Goal: Information Seeking & Learning: Learn about a topic

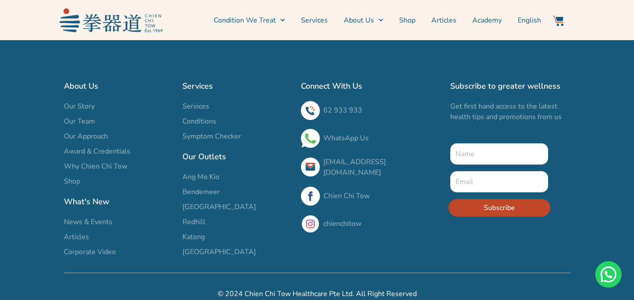
scroll to position [12, 0]
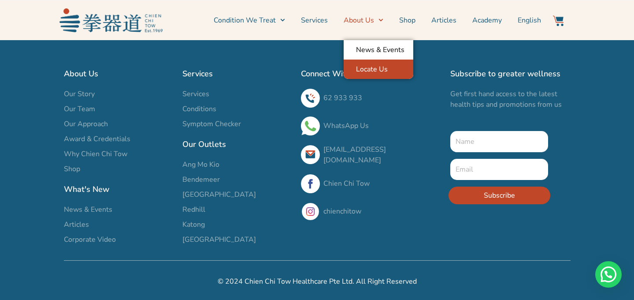
click at [385, 64] on link "Locate Us" at bounding box center [379, 69] width 70 height 19
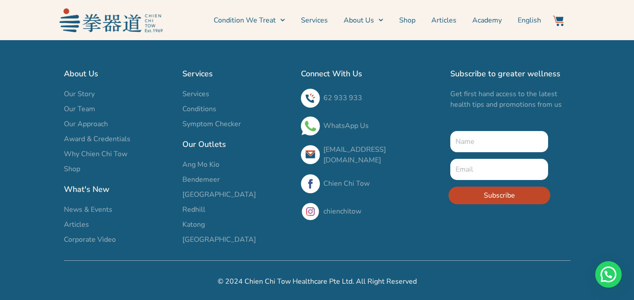
click at [194, 181] on span "Bendemeer" at bounding box center [201, 179] width 37 height 11
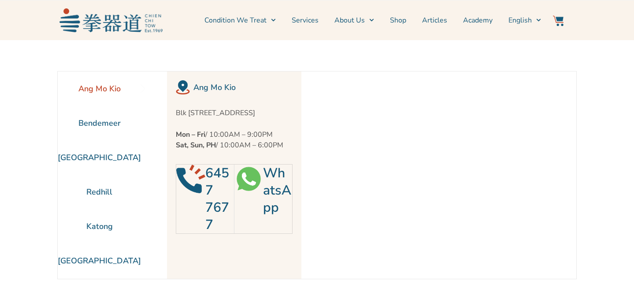
scroll to position [40, 0]
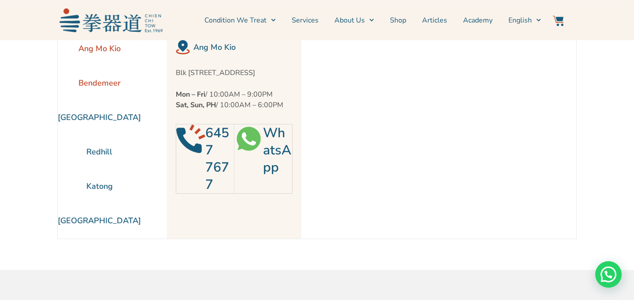
click at [92, 84] on li "Bendemeer" at bounding box center [99, 83] width 83 height 34
click at [272, 154] on link "WhatsApp" at bounding box center [277, 150] width 28 height 52
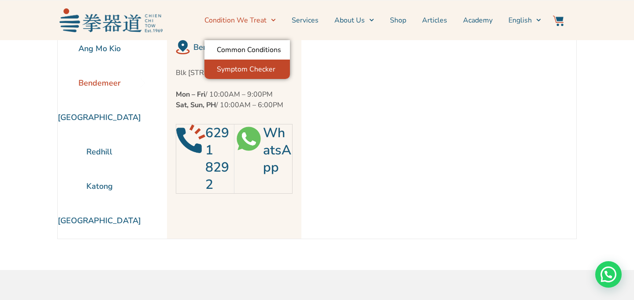
click at [255, 76] on link "Symptom Checker" at bounding box center [248, 69] width 86 height 19
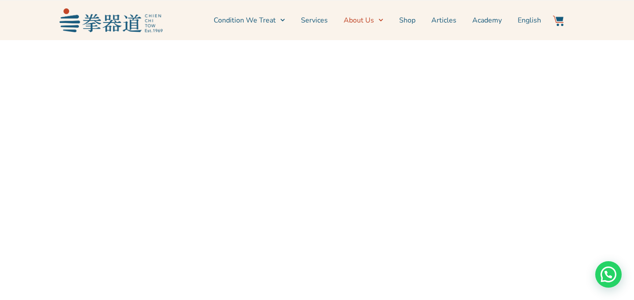
click at [376, 24] on link "About Us" at bounding box center [364, 20] width 40 height 22
click at [316, 22] on link "Services" at bounding box center [314, 20] width 27 height 22
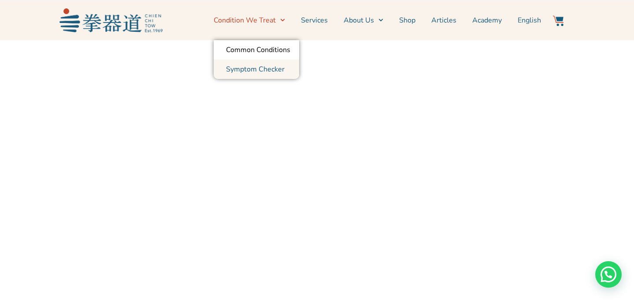
click at [258, 71] on link "Symptom Checker" at bounding box center [257, 69] width 86 height 19
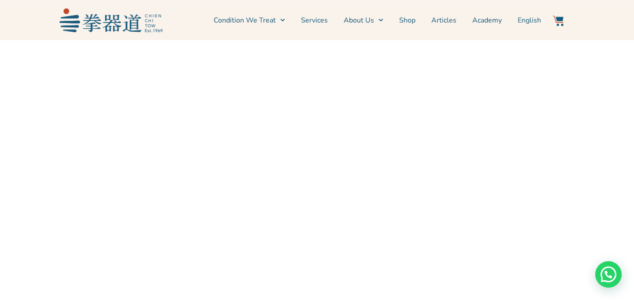
click at [139, 15] on img at bounding box center [111, 19] width 103 height 23
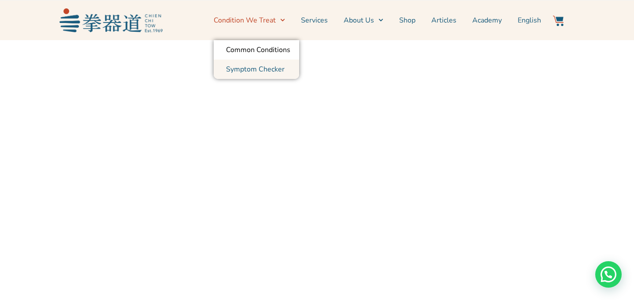
click at [277, 18] on link "Condition We Treat" at bounding box center [249, 20] width 71 height 22
click at [257, 67] on link "Symptom Checker" at bounding box center [257, 69] width 86 height 19
